Goal: Check status: Check status

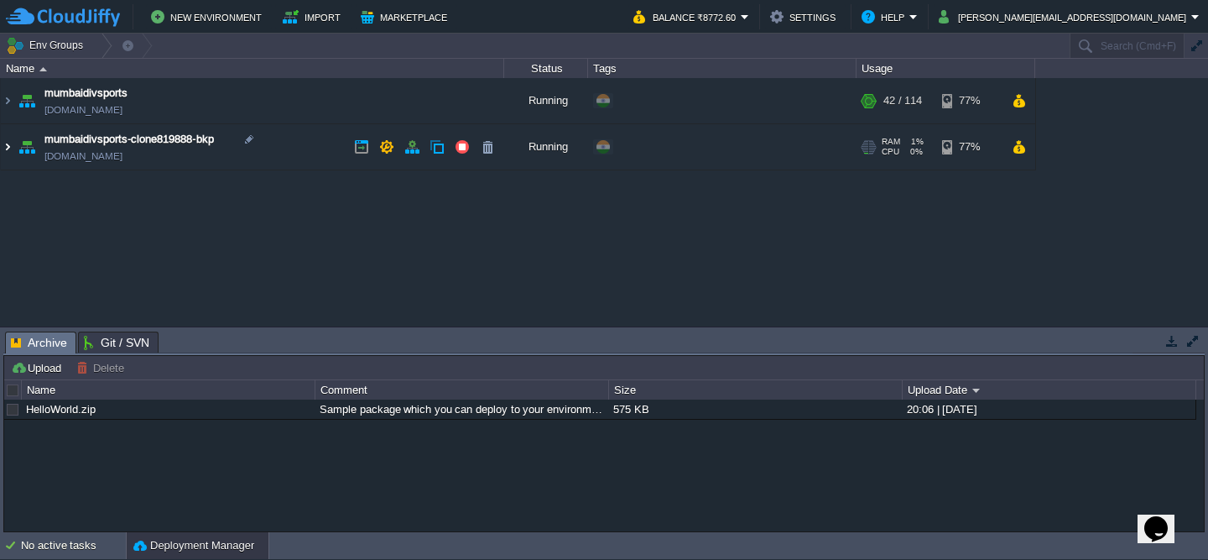
click at [8, 150] on img at bounding box center [7, 146] width 13 height 45
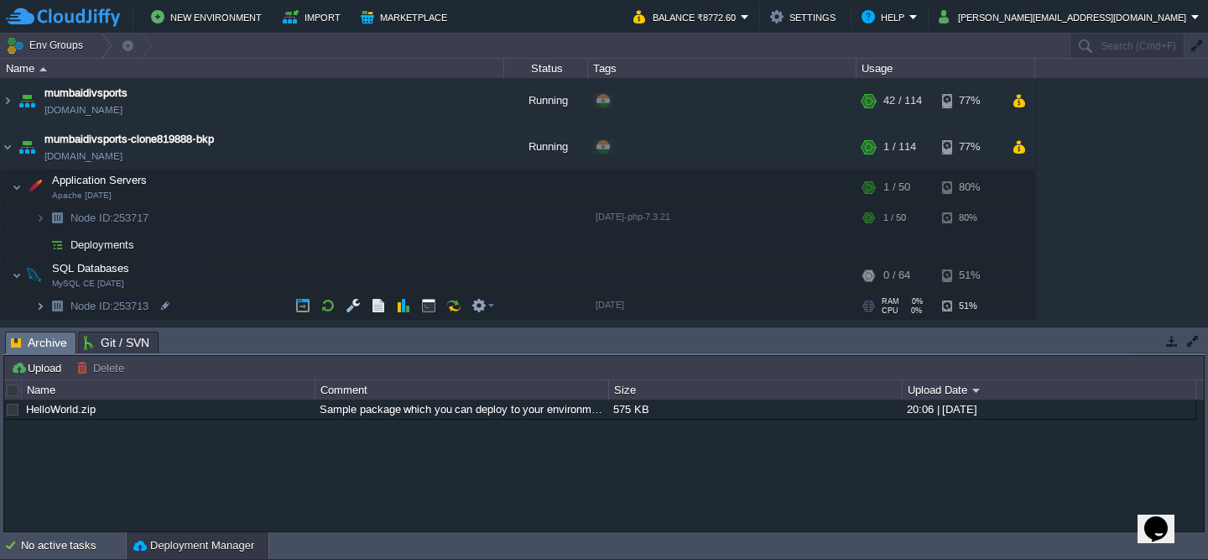
click at [44, 302] on img at bounding box center [40, 306] width 10 height 26
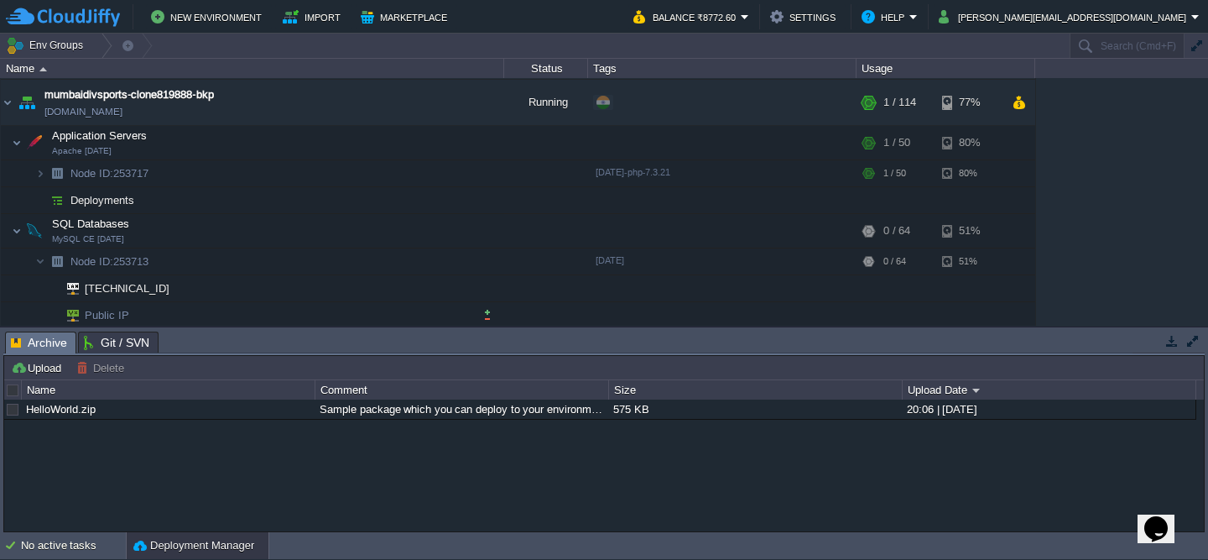
scroll to position [48, 0]
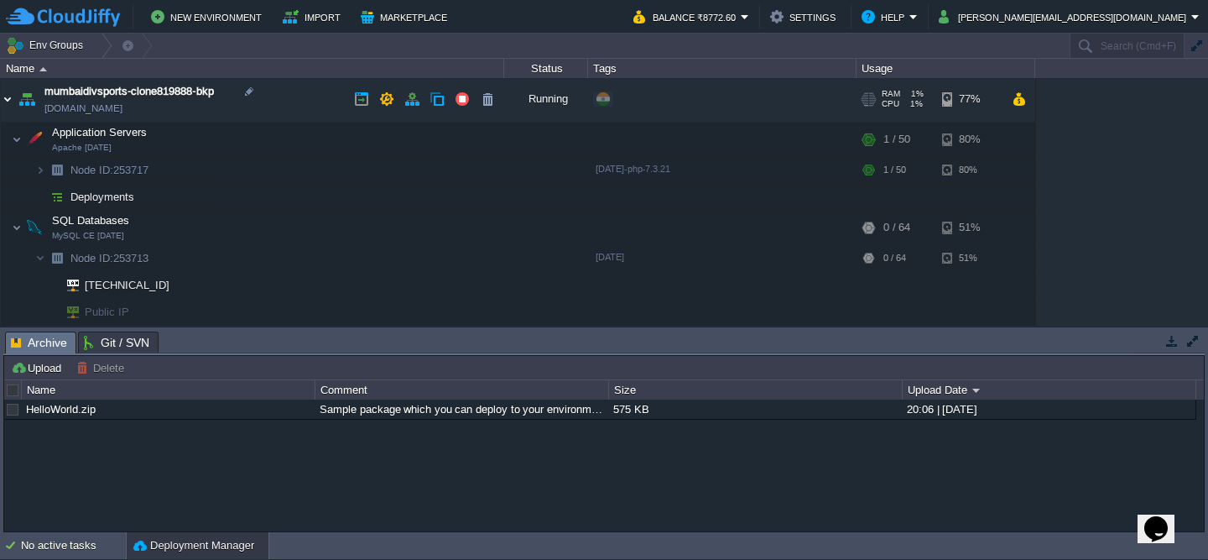
click at [8, 98] on img at bounding box center [7, 98] width 13 height 45
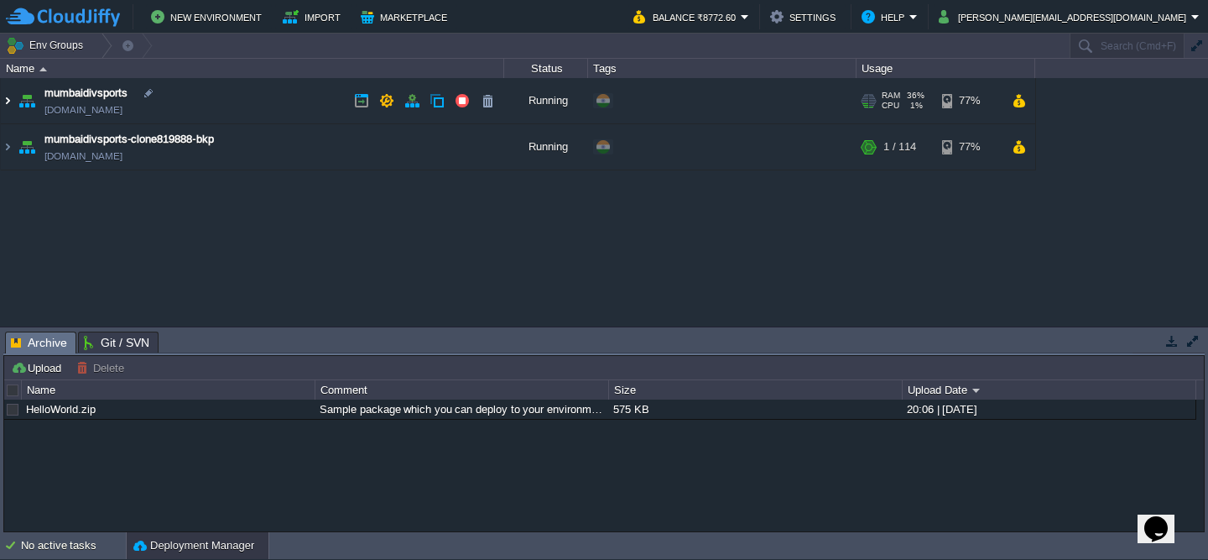
click at [10, 102] on img at bounding box center [7, 100] width 13 height 45
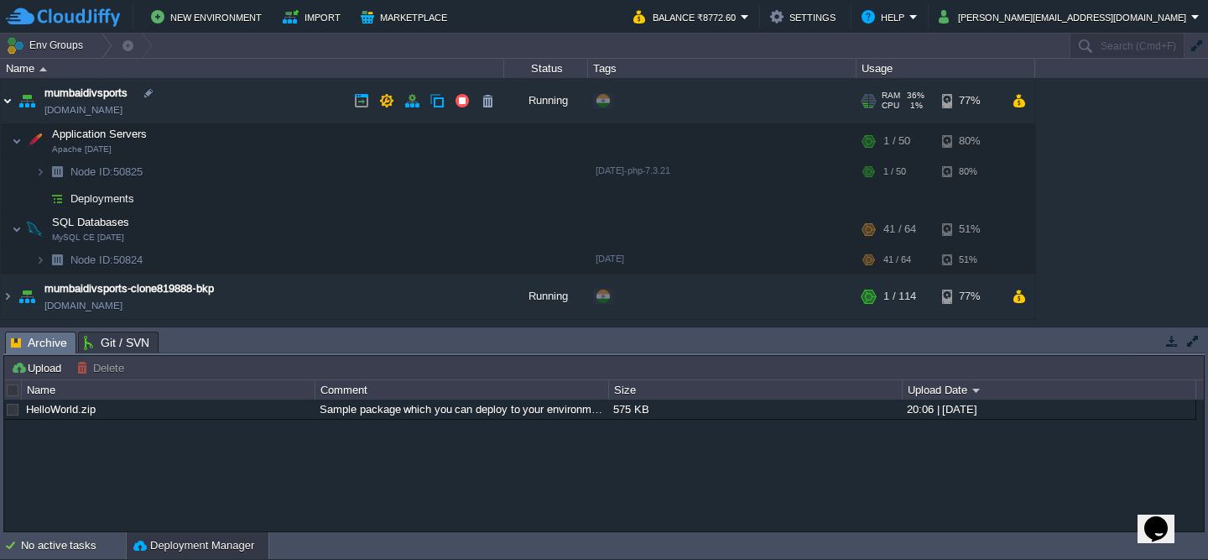
click at [7, 101] on img at bounding box center [7, 100] width 13 height 45
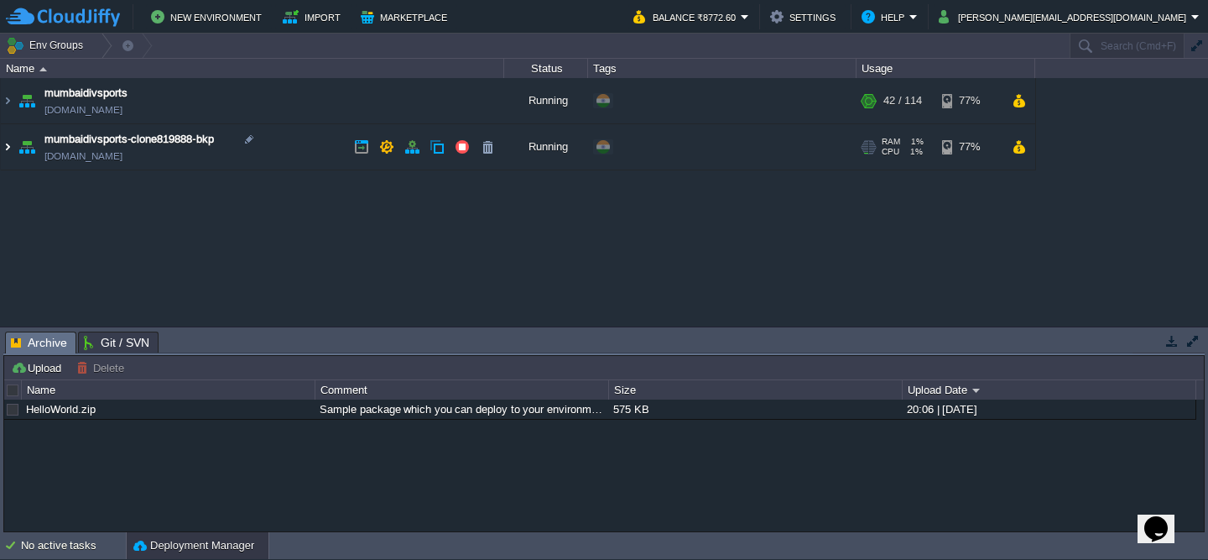
click at [8, 147] on img at bounding box center [7, 146] width 13 height 45
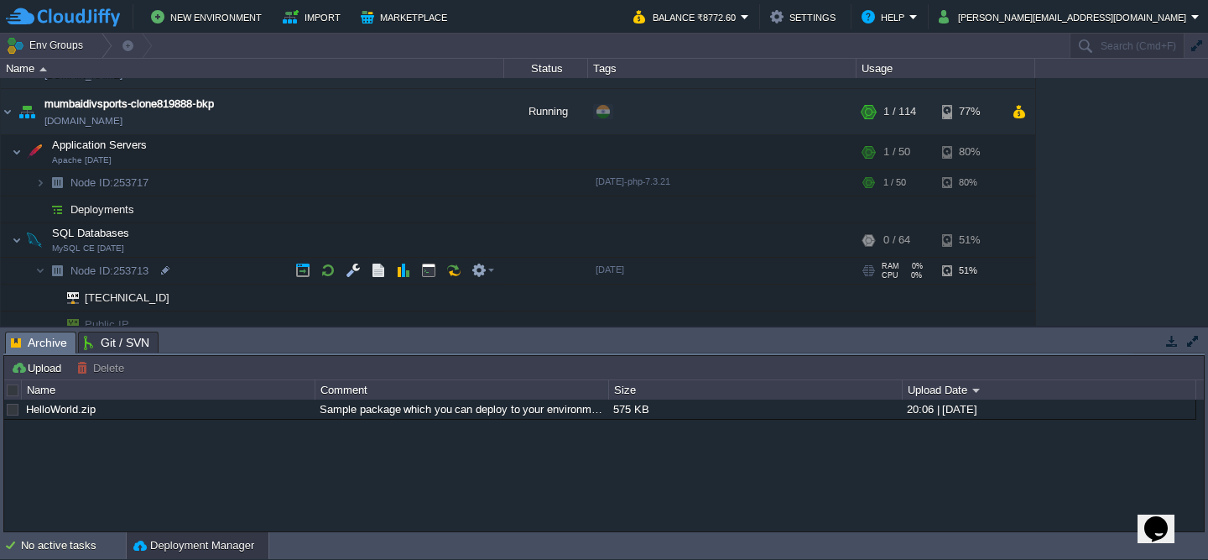
scroll to position [48, 0]
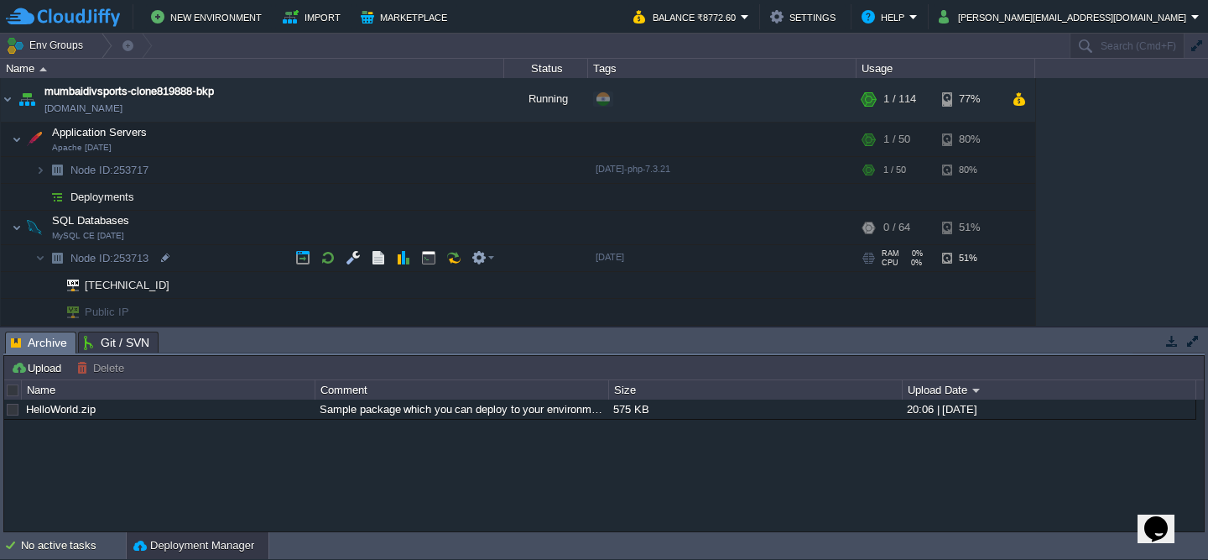
click at [135, 259] on span "Node ID: 253713" at bounding box center [110, 258] width 82 height 14
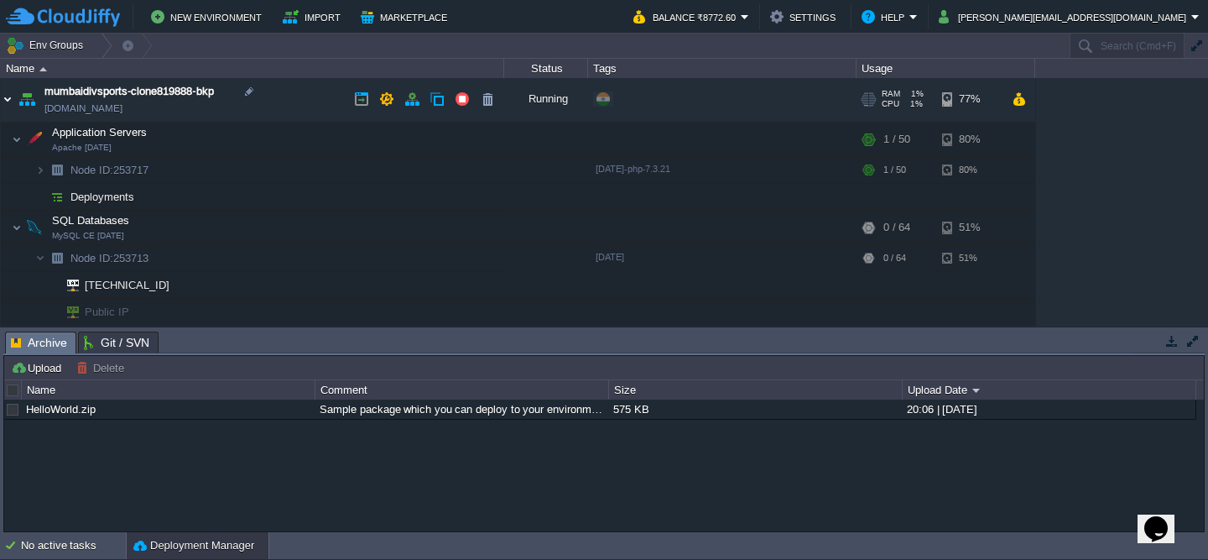
click at [8, 99] on img at bounding box center [7, 98] width 13 height 45
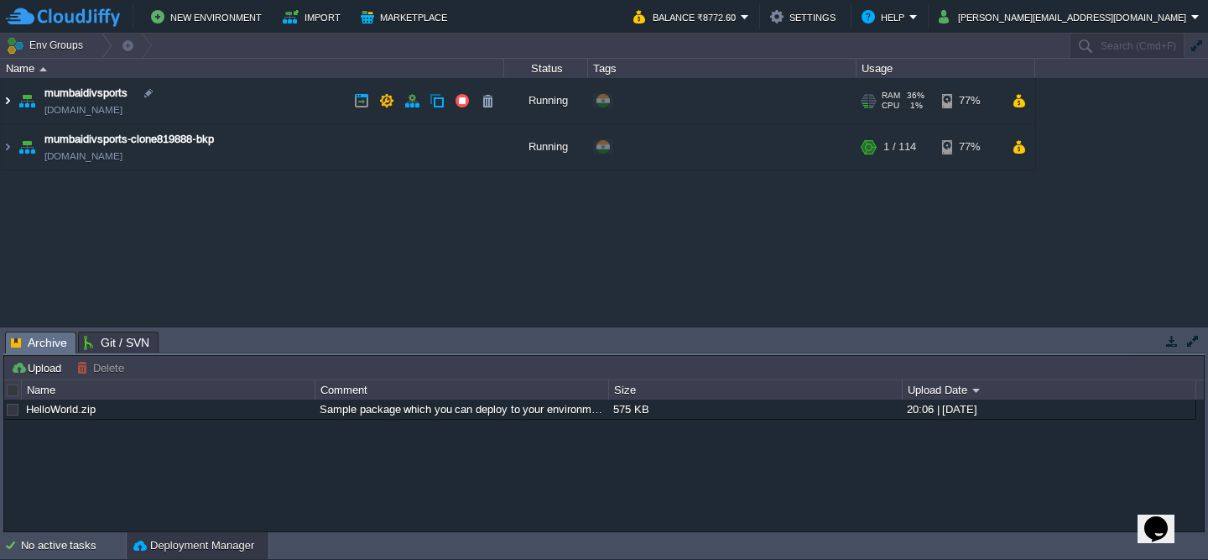
scroll to position [0, 0]
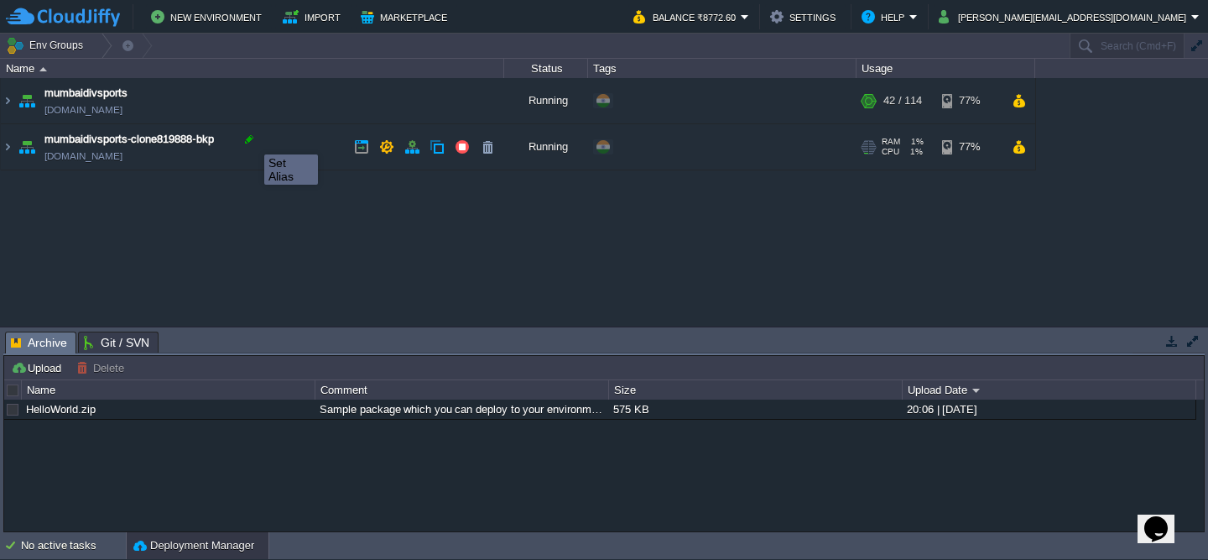
click at [252, 139] on div at bounding box center [249, 139] width 15 height 15
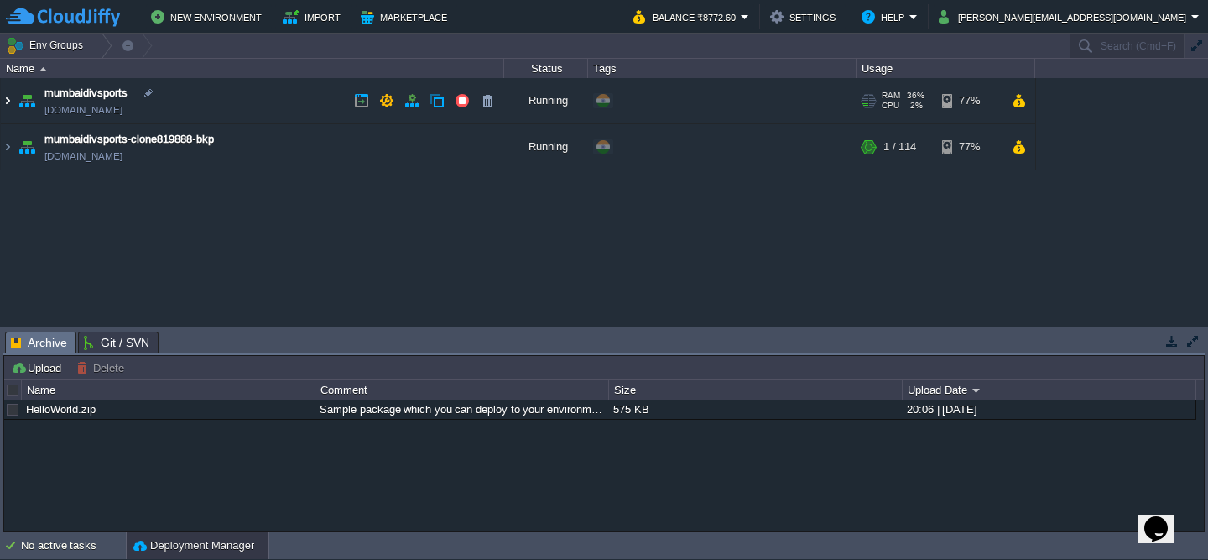
click at [8, 106] on img at bounding box center [7, 100] width 13 height 45
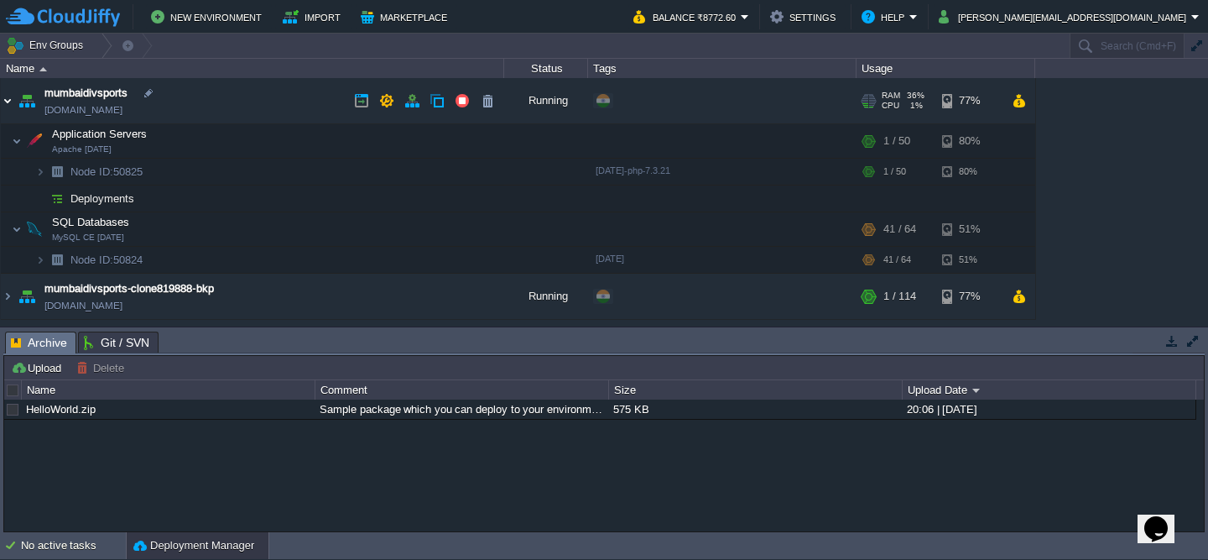
click at [7, 101] on img at bounding box center [7, 100] width 13 height 45
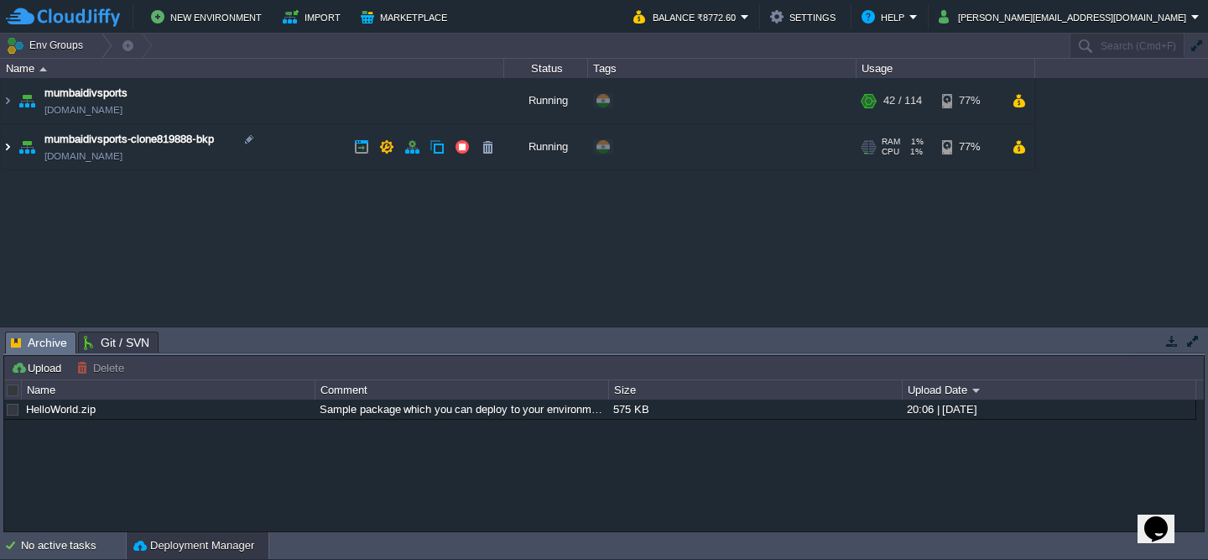
click at [7, 146] on img at bounding box center [7, 146] width 13 height 45
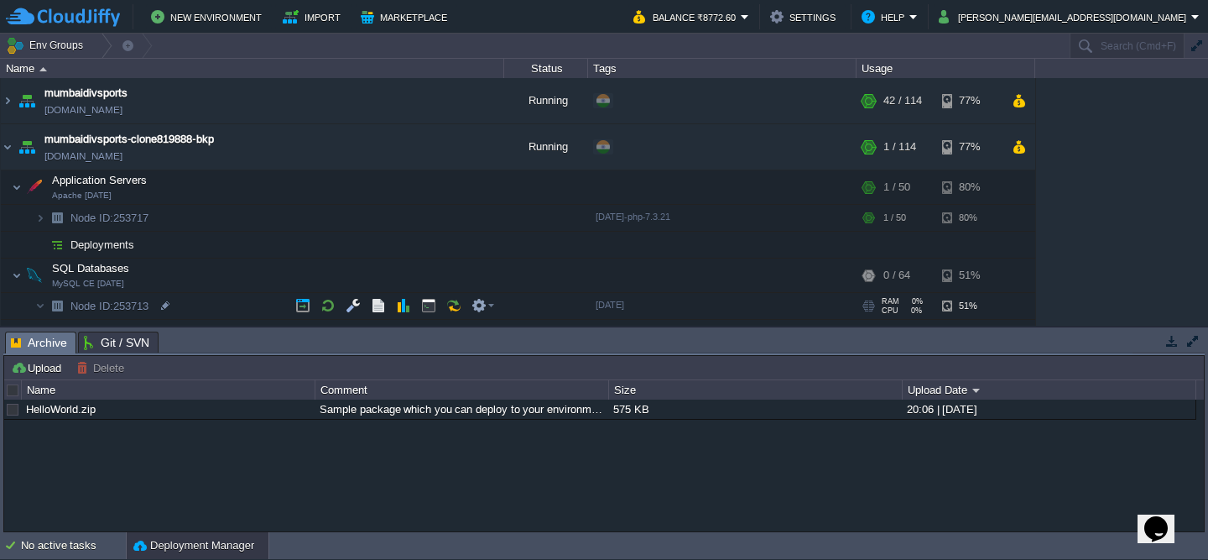
click at [132, 308] on span "Node ID: 253713" at bounding box center [110, 306] width 82 height 14
type input "253713"
